Goal: Task Accomplishment & Management: Complete application form

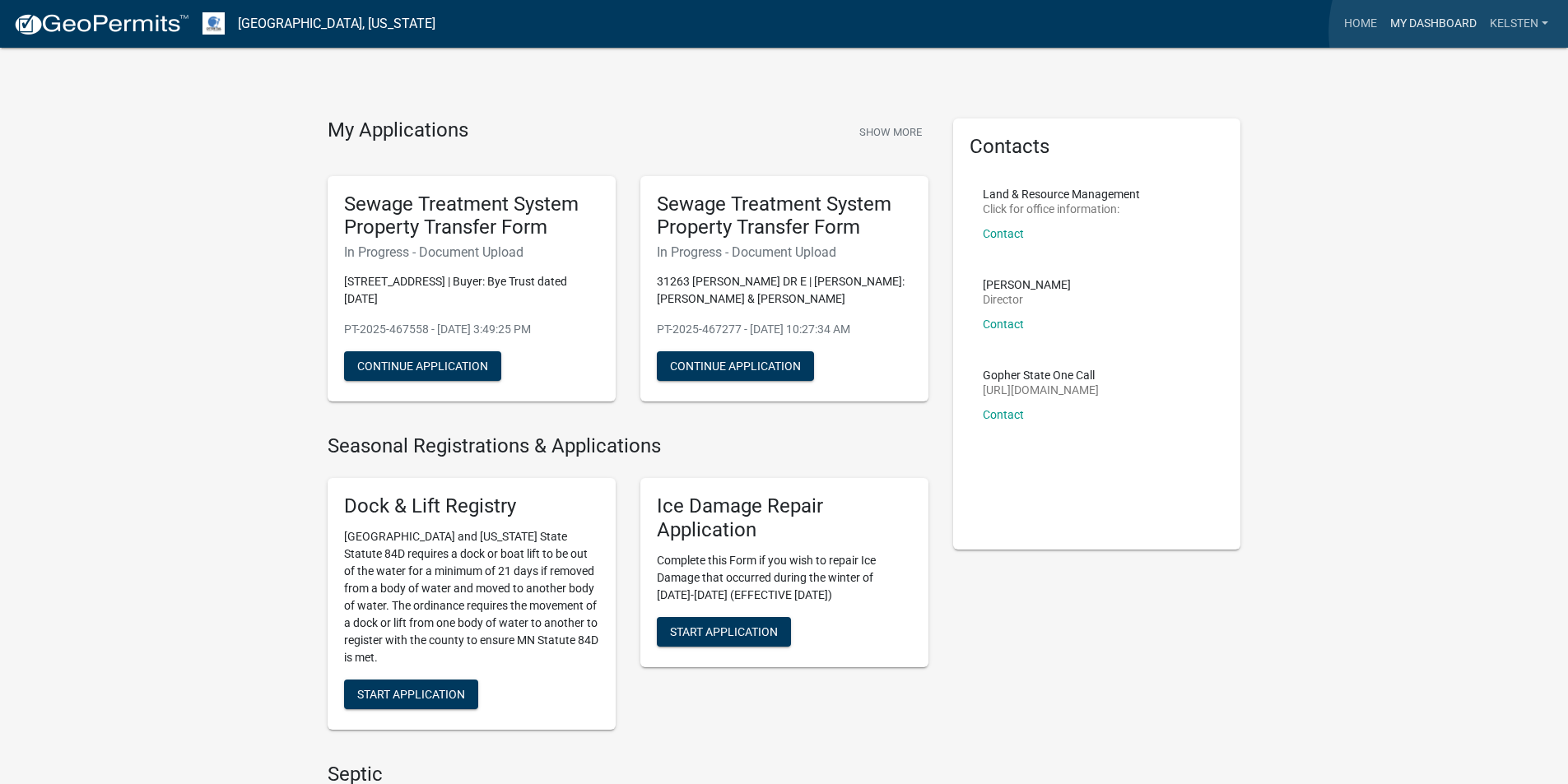
click at [1454, 31] on link "My Dashboard" at bounding box center [1433, 24] width 99 height 31
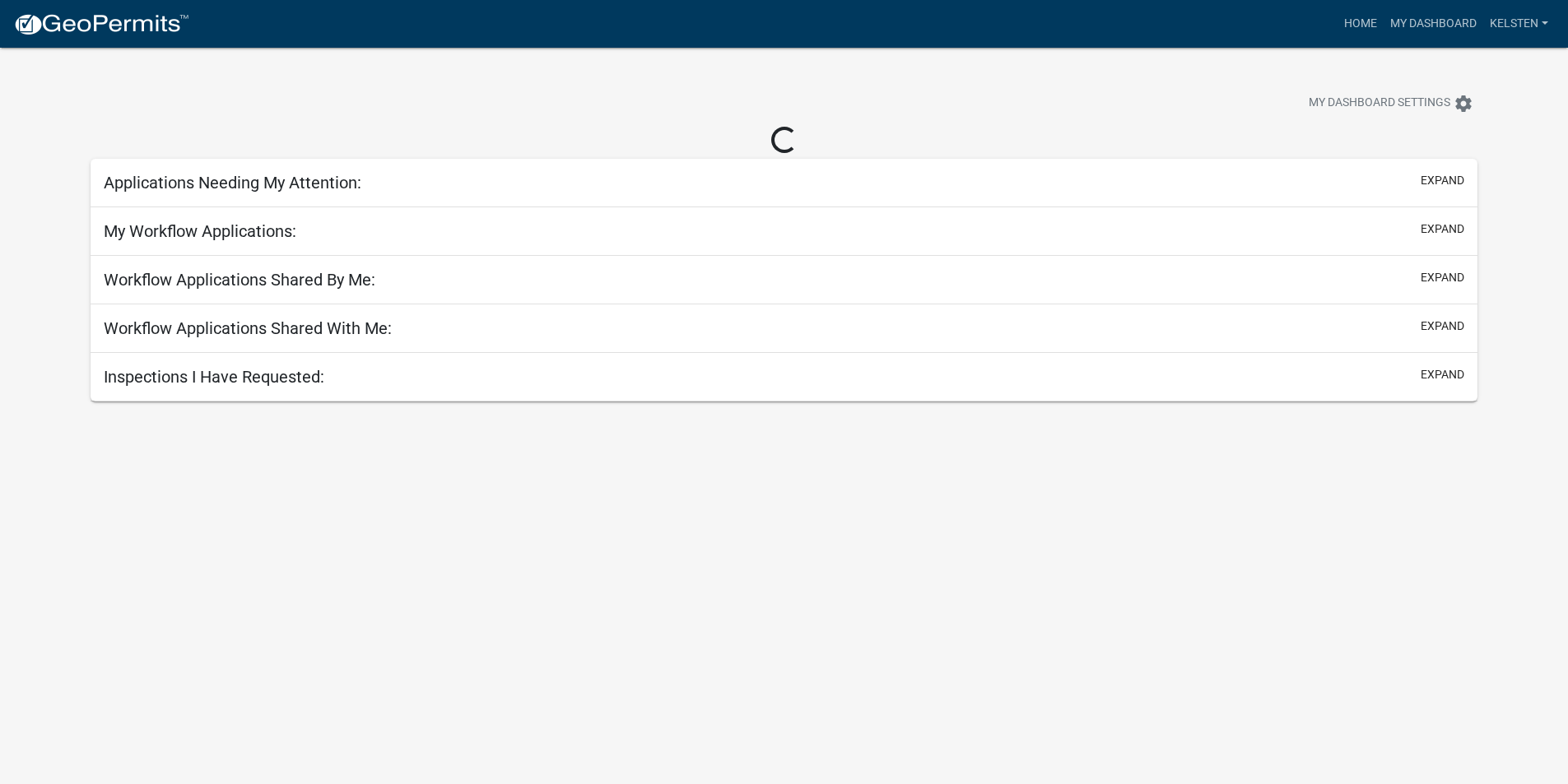
select select "3: 100"
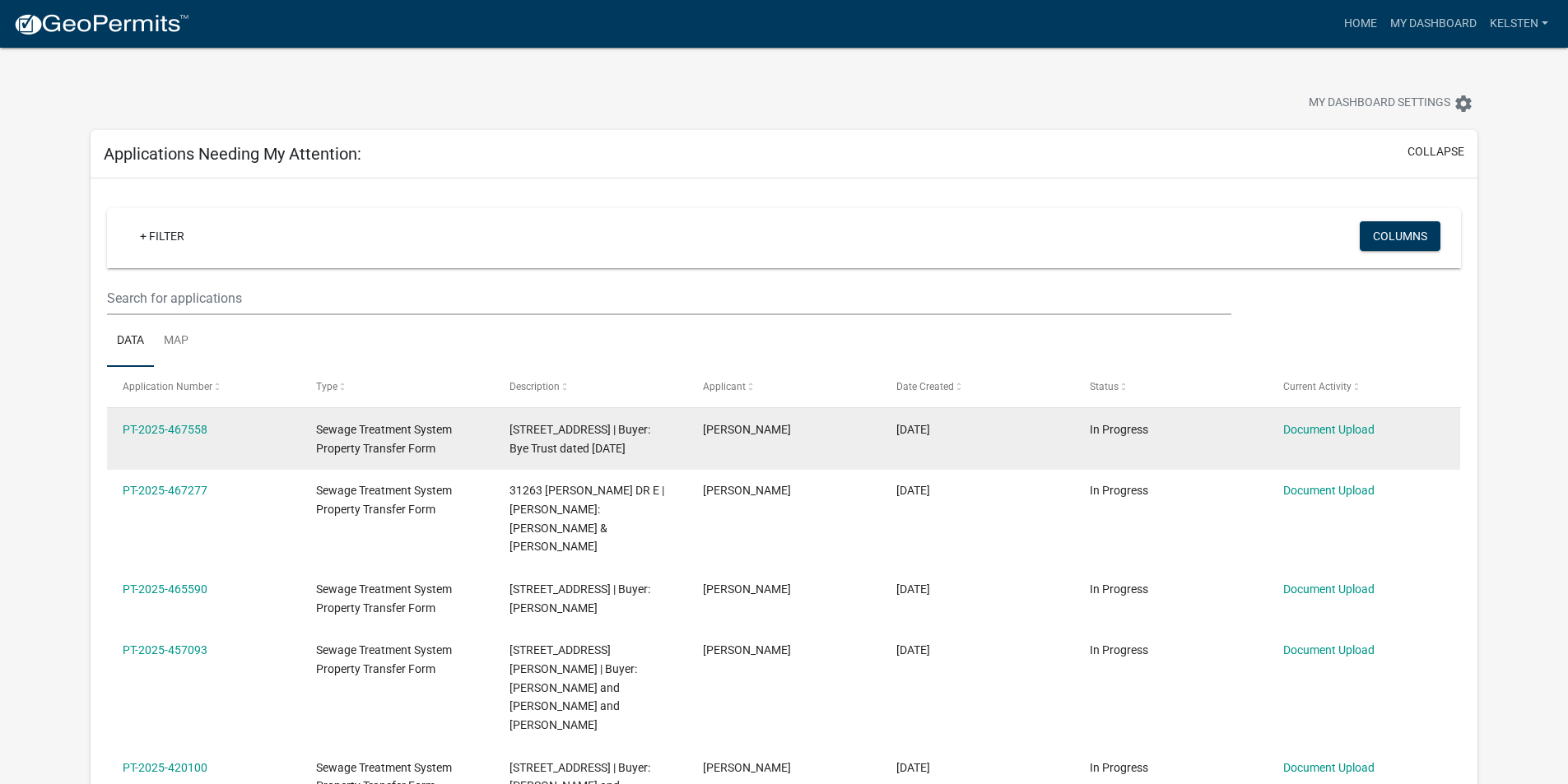
click at [119, 432] on datatable-body-cell "PT-2025-467558" at bounding box center [203, 438] width 194 height 61
click at [137, 424] on link "PT-2025-467558" at bounding box center [165, 428] width 85 height 13
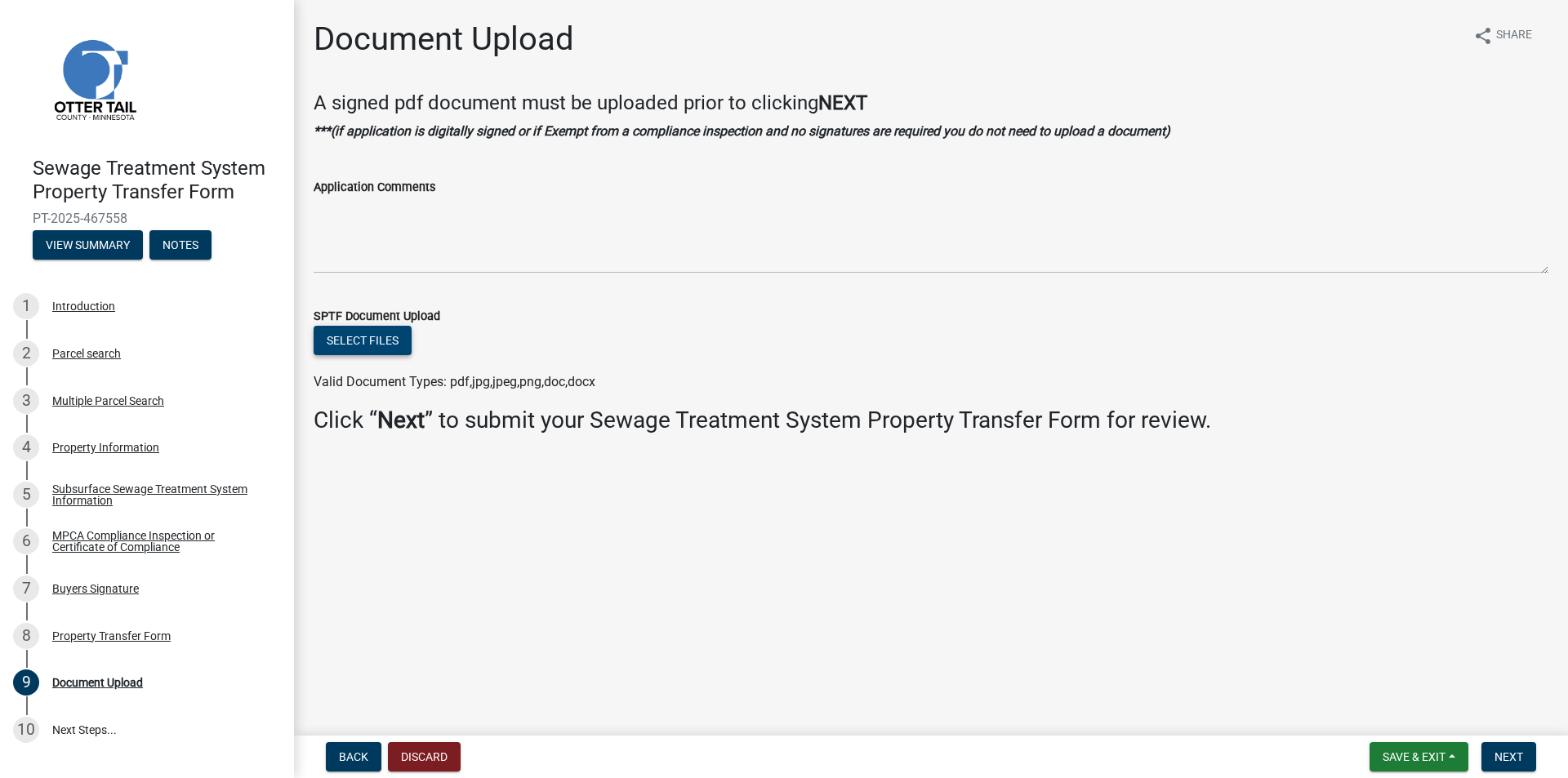
click at [372, 336] on button "Select files" at bounding box center [363, 340] width 98 height 29
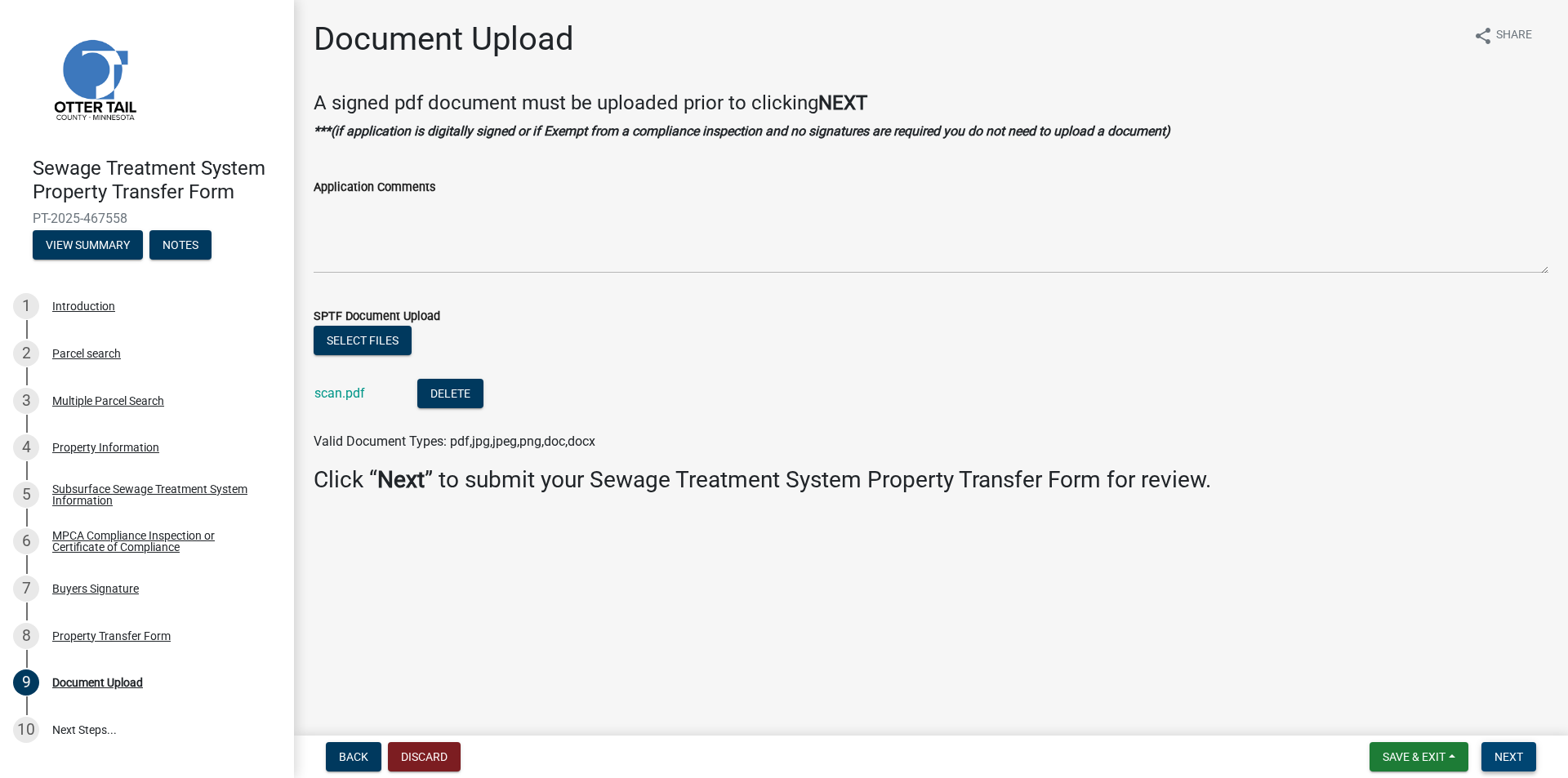
click at [1501, 758] on span "Next" at bounding box center [1509, 757] width 28 height 13
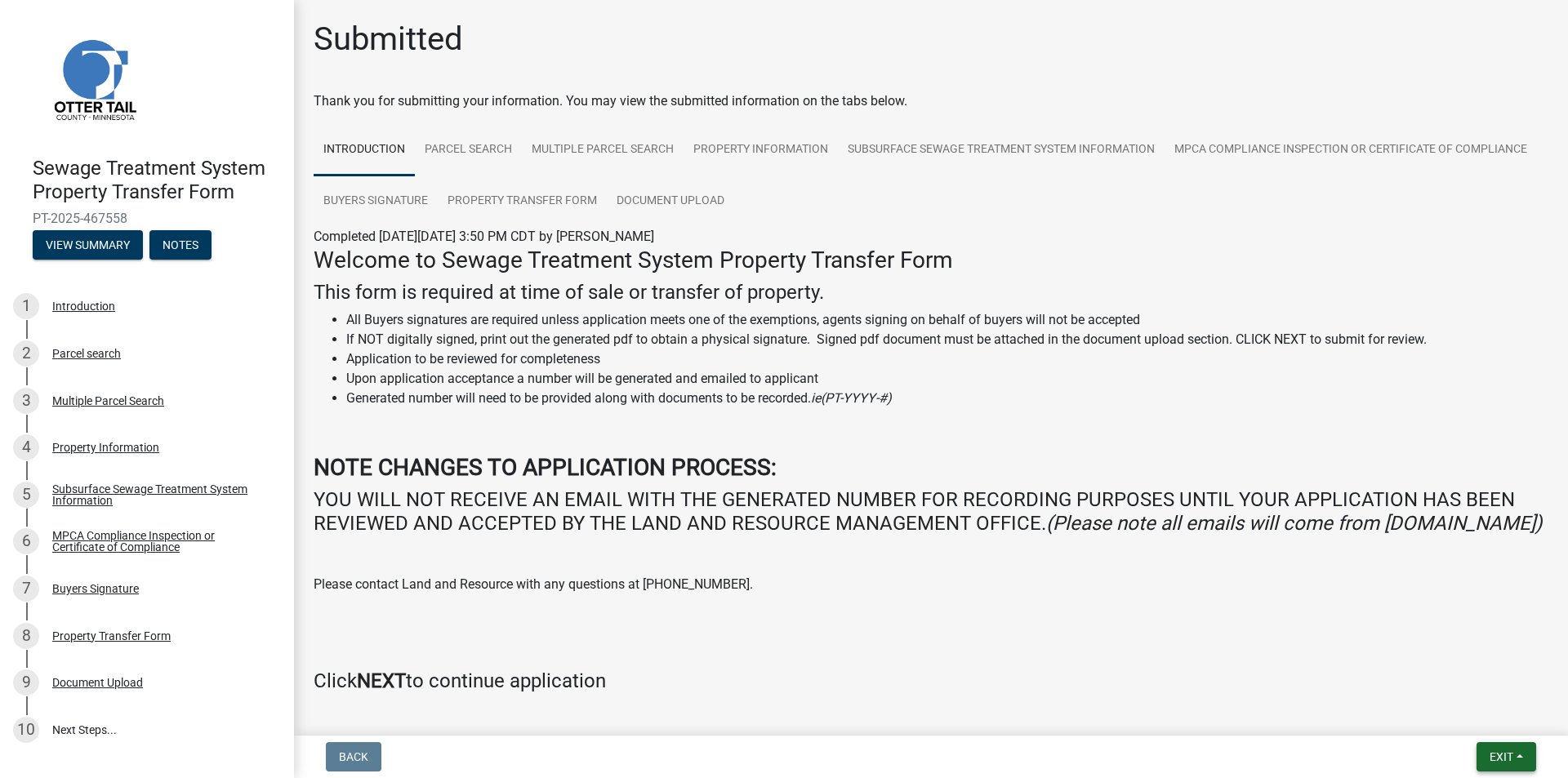
click at [1510, 747] on wm-app "Sewage Treatment System Property Transfer Form PT-2025-467558 View Summary Note…" at bounding box center [784, 389] width 1568 height 778
click at [1509, 751] on span "Exit" at bounding box center [1501, 757] width 23 height 13
click at [1462, 723] on button "Save & Exit" at bounding box center [1470, 715] width 131 height 39
